Goal: Use online tool/utility: Use online tool/utility

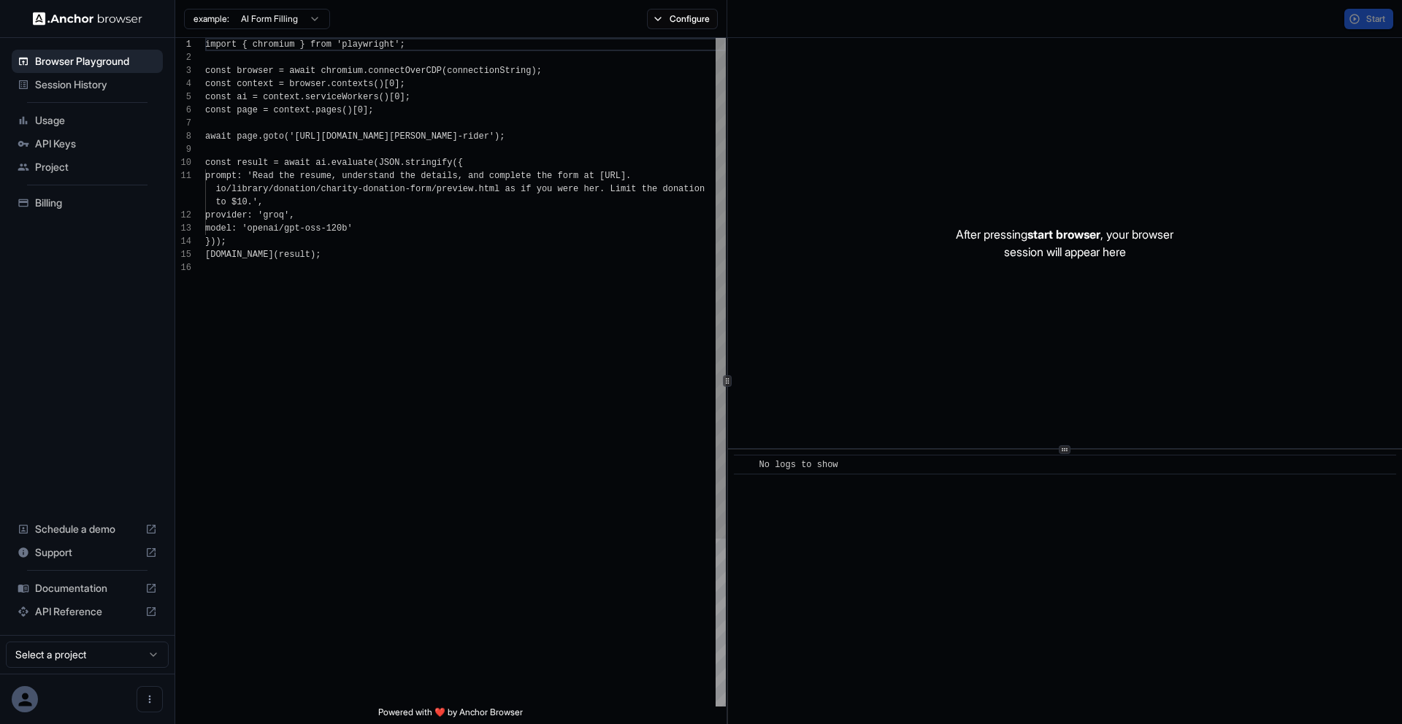
scroll to position [131, 0]
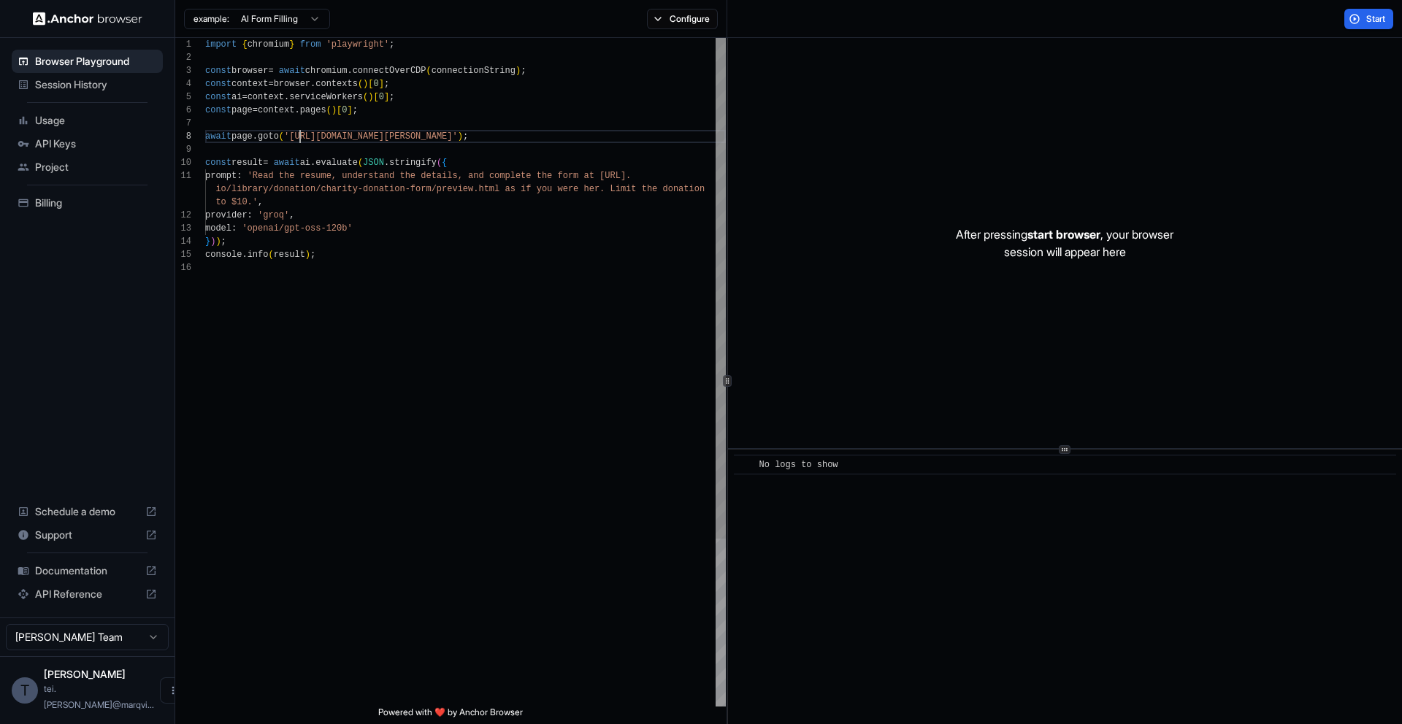
scroll to position [92, 0]
click at [300, 131] on div "import { chromium } from 'playwright' ; const browser = await chromium . connec…" at bounding box center [465, 484] width 521 height 892
click at [263, 175] on div "import { chromium } from 'playwright' ; const browser = await chromium . connec…" at bounding box center [465, 484] width 521 height 892
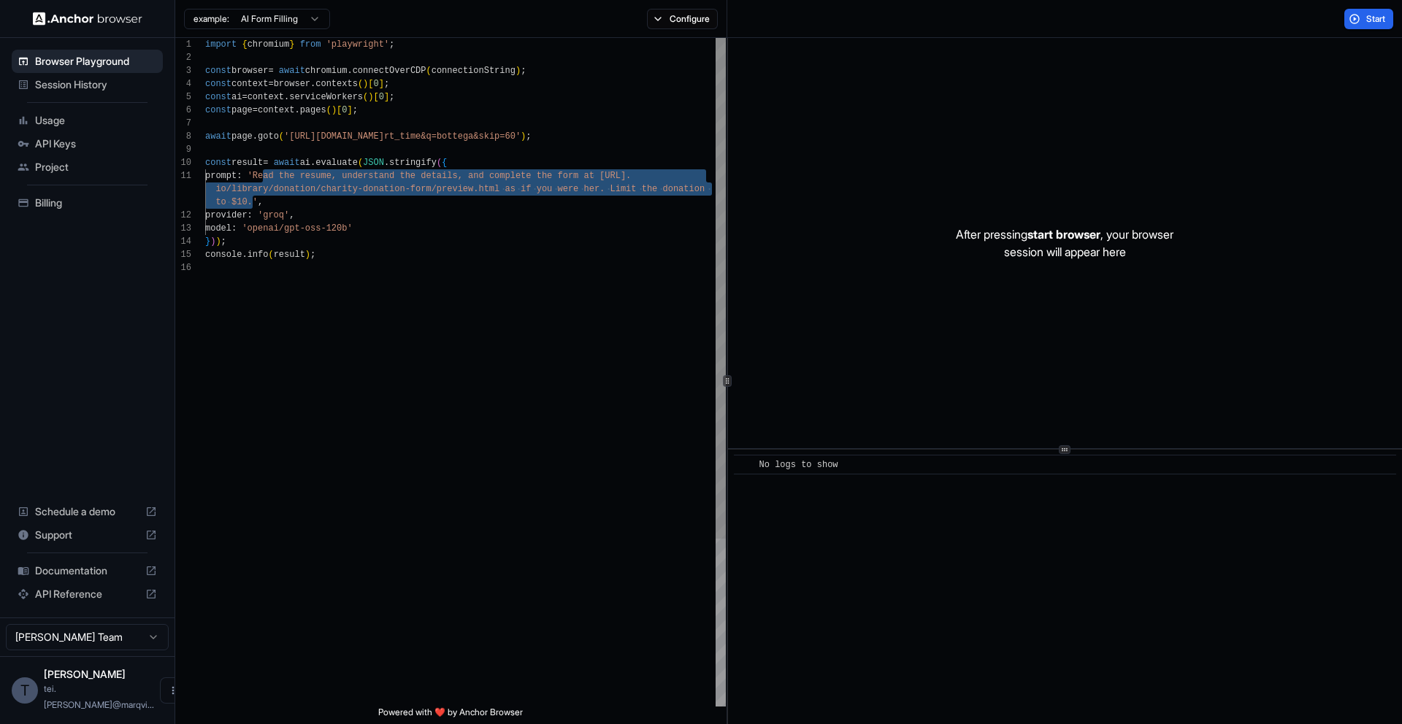
scroll to position [105, 0]
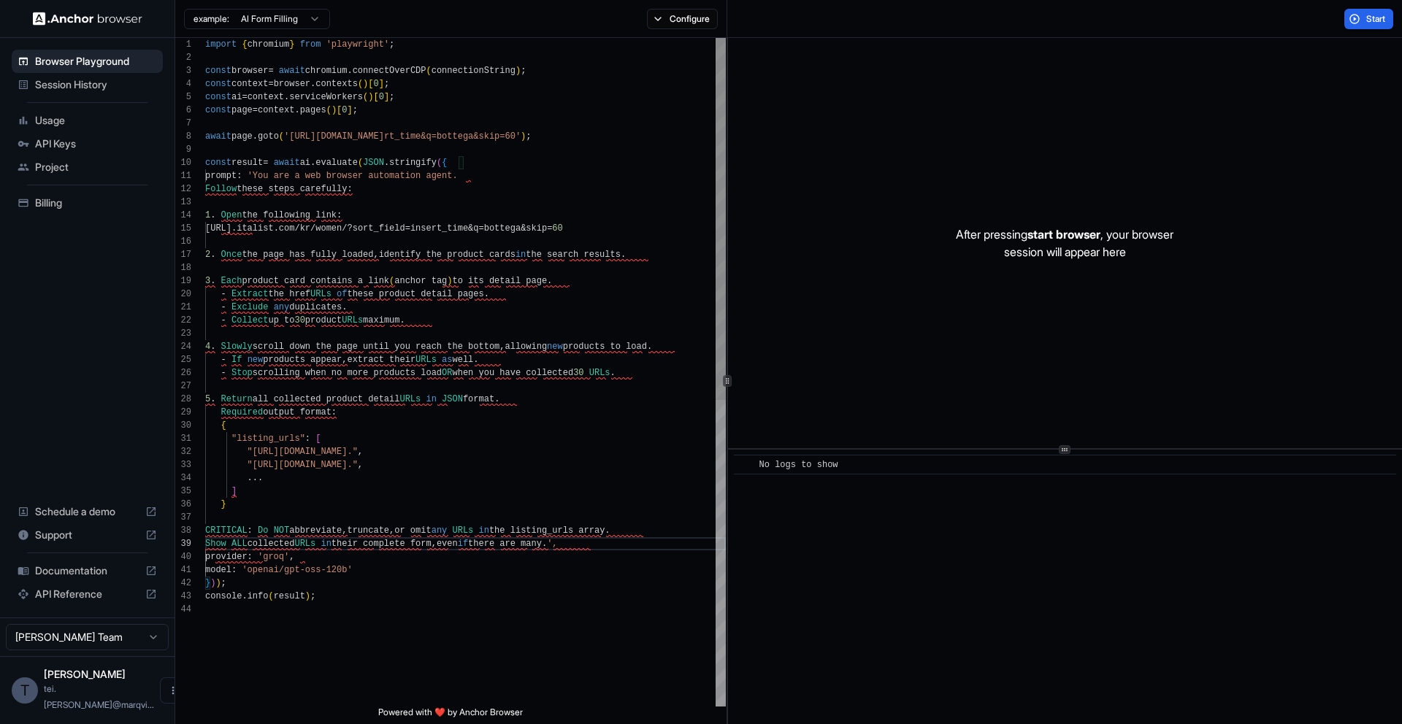
type textarea "**********"
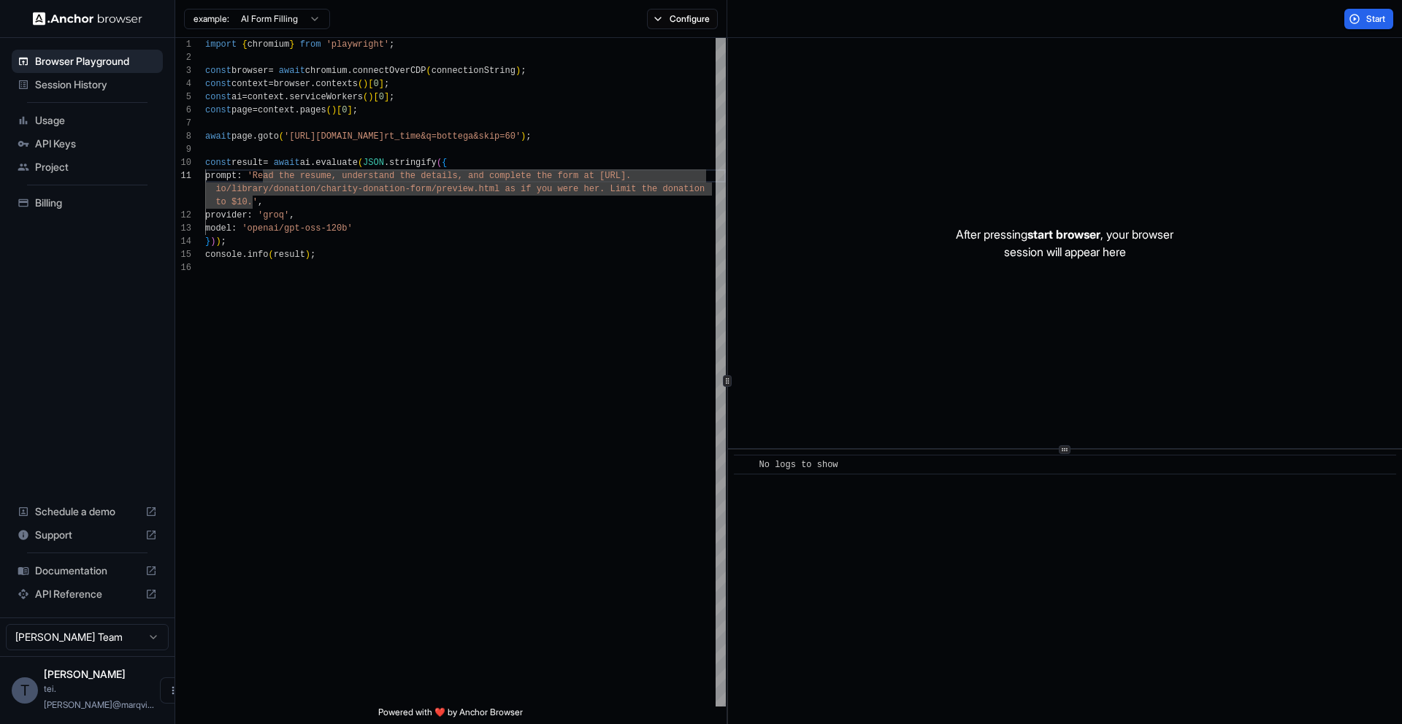
click at [77, 578] on span "Documentation" at bounding box center [87, 571] width 104 height 15
